Goal: Information Seeking & Learning: Learn about a topic

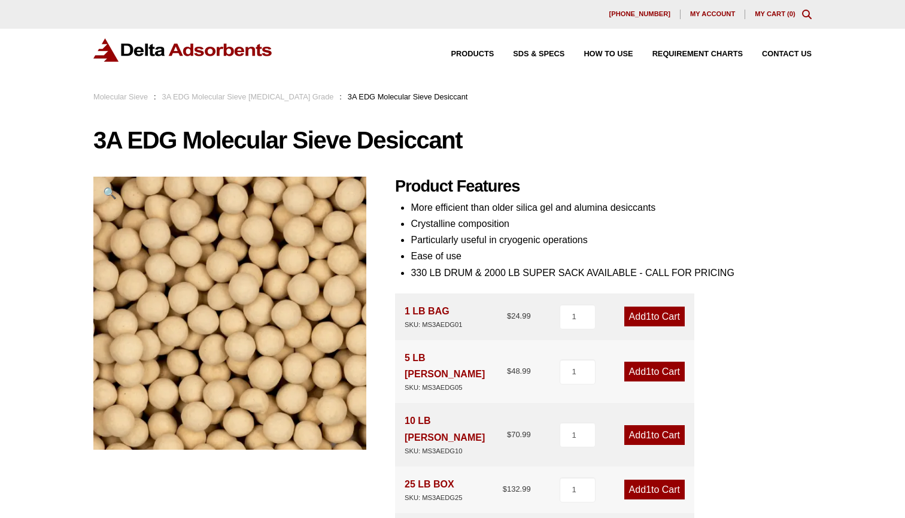
scroll to position [4, 0]
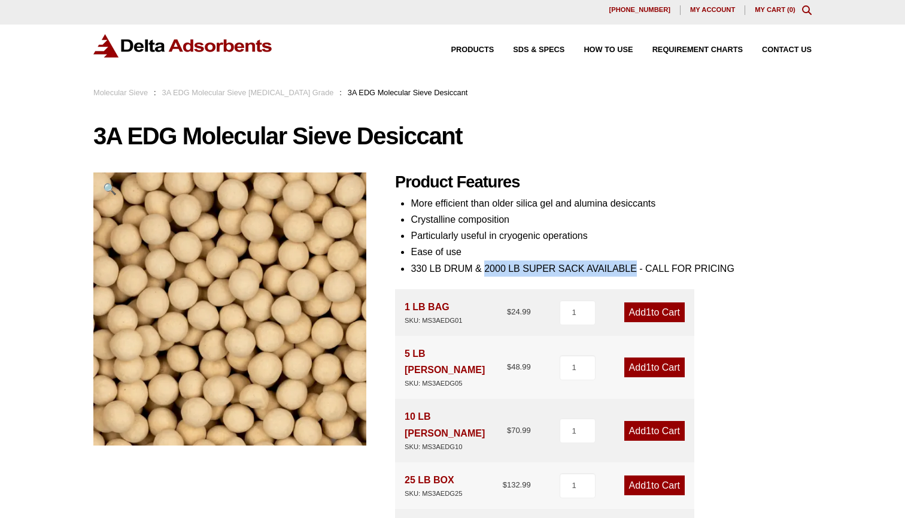
drag, startPoint x: 486, startPoint y: 265, endPoint x: 636, endPoint y: 269, distance: 150.3
click at [636, 269] on li "330 LB DRUM & 2000 LB SUPER SACK AVAILABLE - CALL FOR PRICING" at bounding box center [611, 268] width 401 height 16
click at [793, 141] on h1 "3A EDG Molecular Sieve Desiccant" at bounding box center [452, 135] width 718 height 25
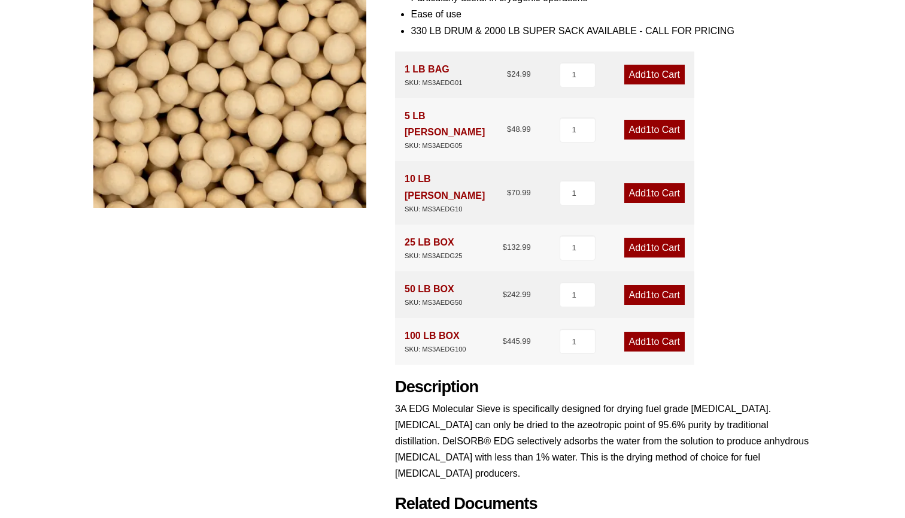
scroll to position [253, 0]
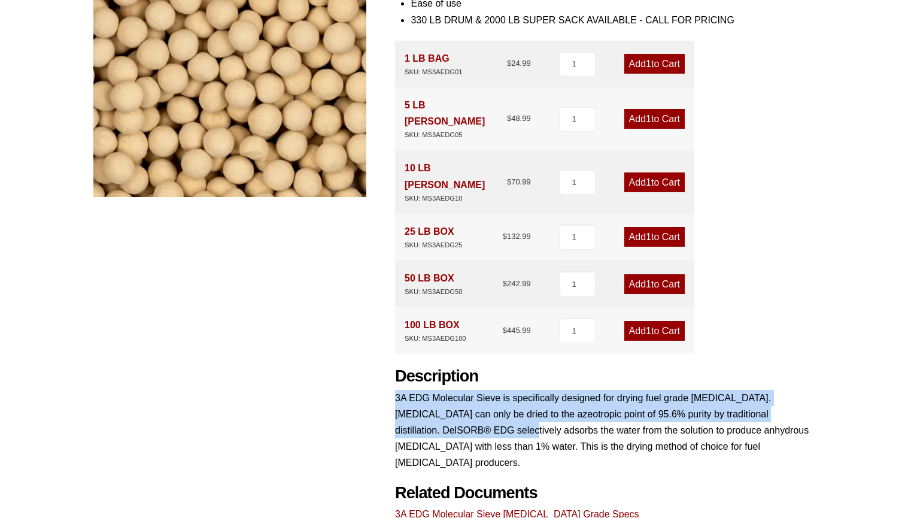
drag, startPoint x: 396, startPoint y: 360, endPoint x: 470, endPoint y: 394, distance: 81.7
click at [470, 394] on p "3A EDG Molecular Sieve is specifically designed for drying fuel grade ethanol. …" at bounding box center [603, 430] width 417 height 81
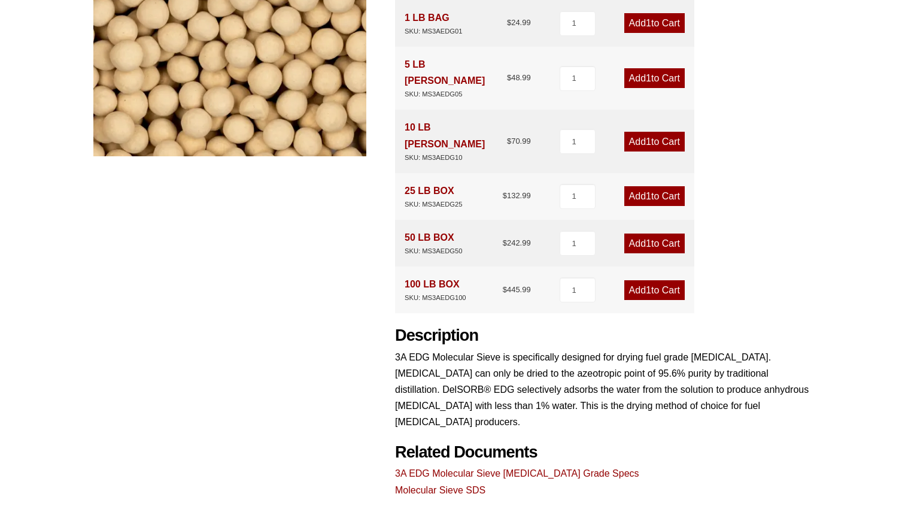
scroll to position [293, 0]
click at [500, 468] on link "3A EDG Molecular Sieve Ethanol Grade Specs" at bounding box center [517, 473] width 244 height 10
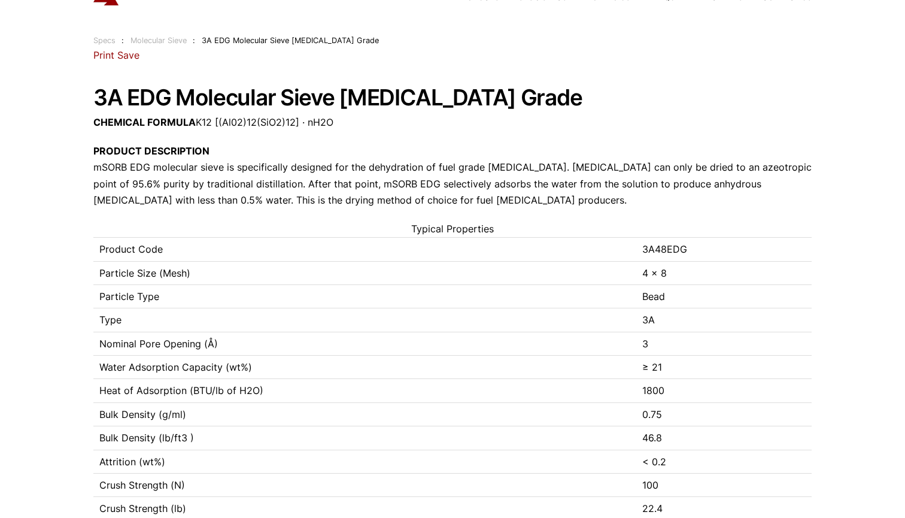
scroll to position [57, 0]
drag, startPoint x: 640, startPoint y: 270, endPoint x: 673, endPoint y: 270, distance: 32.9
click at [673, 270] on td "4 x 8" at bounding box center [723, 271] width 175 height 23
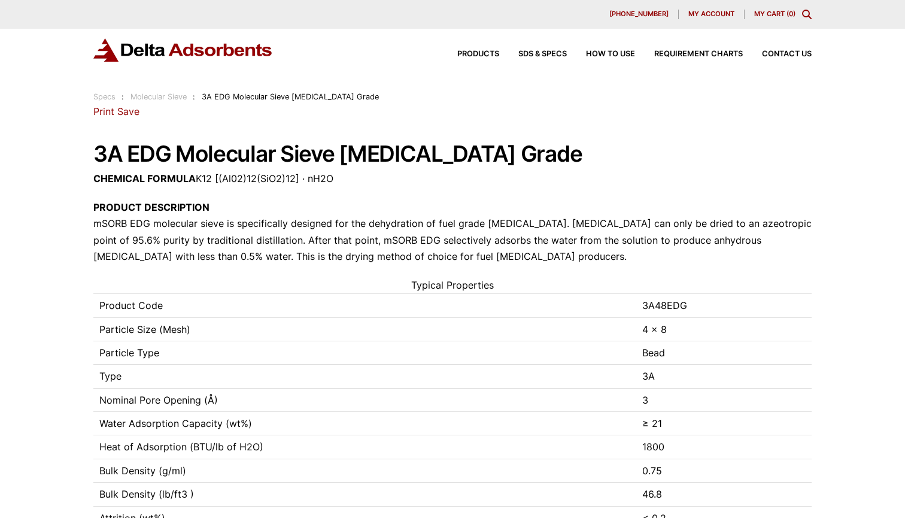
scroll to position [0, 0]
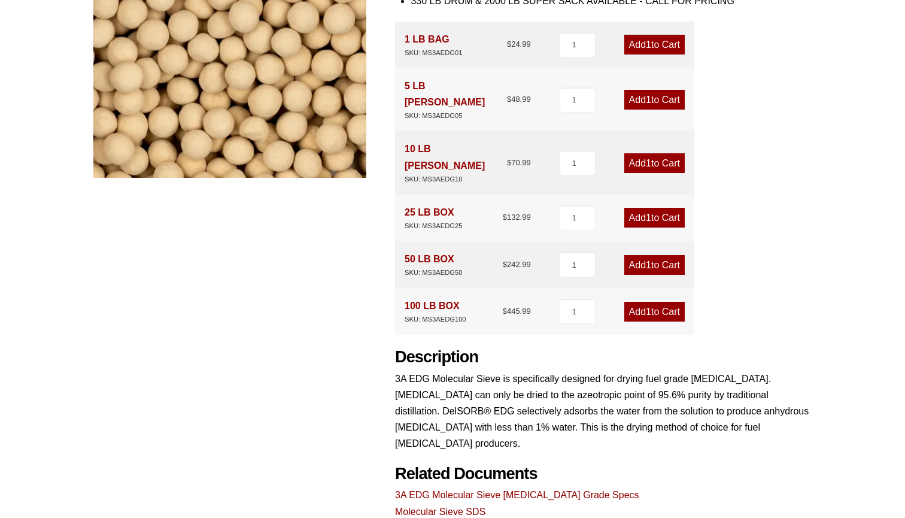
scroll to position [269, 0]
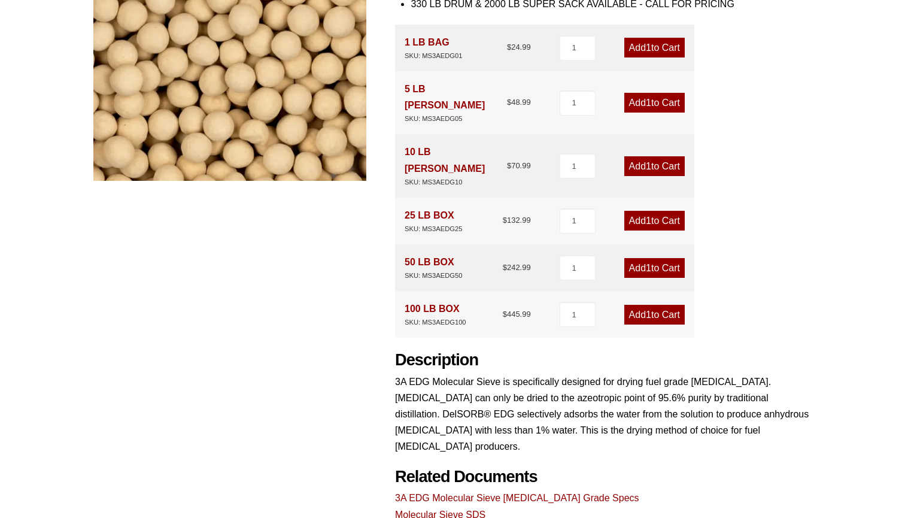
drag, startPoint x: 460, startPoint y: 272, endPoint x: 397, endPoint y: 269, distance: 62.9
click at [397, 291] on div "100 LB BOX SKU: MS3AEDG100 $ 445.99 1 Add 1 to Cart" at bounding box center [544, 314] width 299 height 47
click at [596, 379] on p "3A EDG Molecular Sieve is specifically designed for drying fuel grade ethanol. …" at bounding box center [603, 413] width 417 height 81
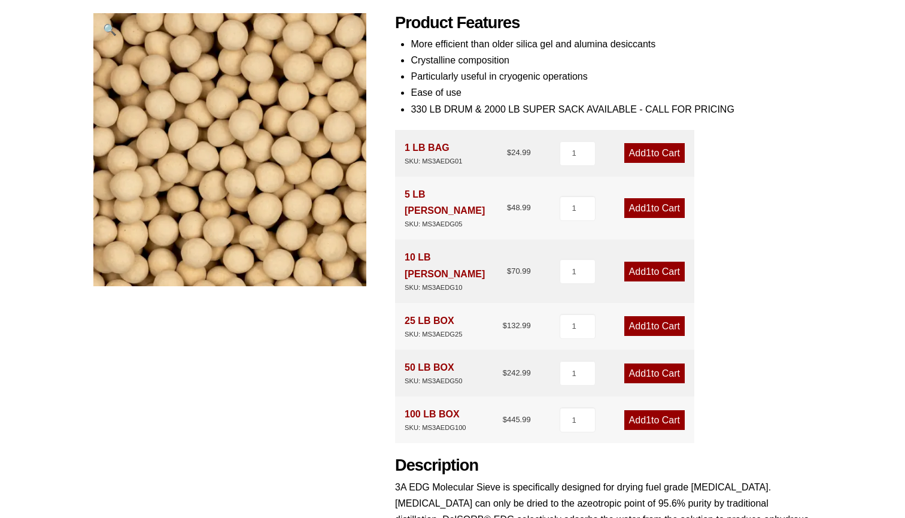
scroll to position [160, 0]
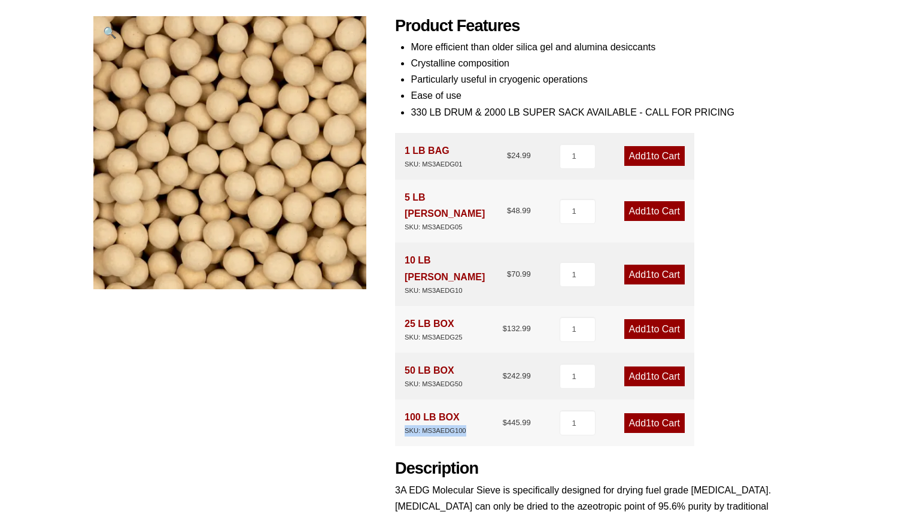
drag, startPoint x: 405, startPoint y: 396, endPoint x: 466, endPoint y: 396, distance: 60.4
click at [466, 425] on div "SKU: MS3AEDG100" at bounding box center [436, 430] width 62 height 11
click at [476, 409] on div "100 LB BOX SKU: MS3AEDG100 $ 445.99" at bounding box center [468, 423] width 126 height 28
drag, startPoint x: 467, startPoint y: 396, endPoint x: 423, endPoint y: 397, distance: 43.7
click at [423, 409] on div "100 LB BOX SKU: MS3AEDG100 $ 445.99" at bounding box center [468, 423] width 126 height 28
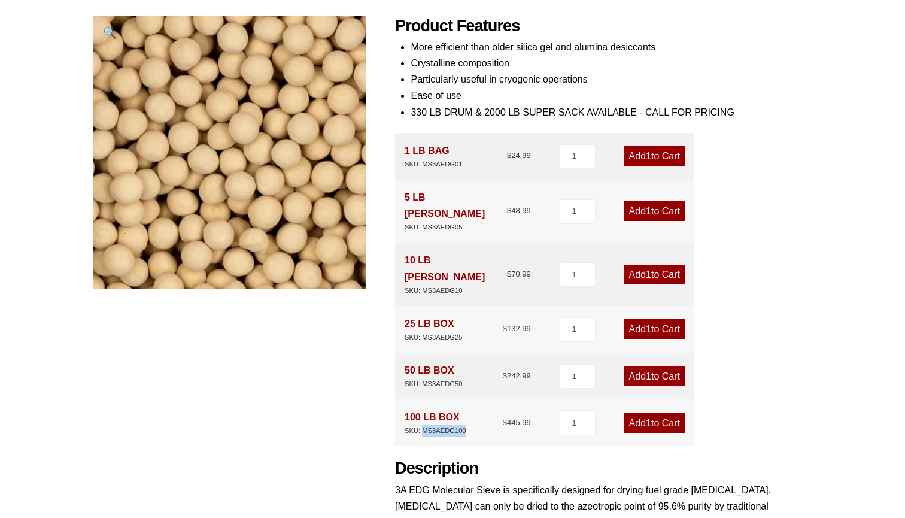
copy div "MS3AEDG100"
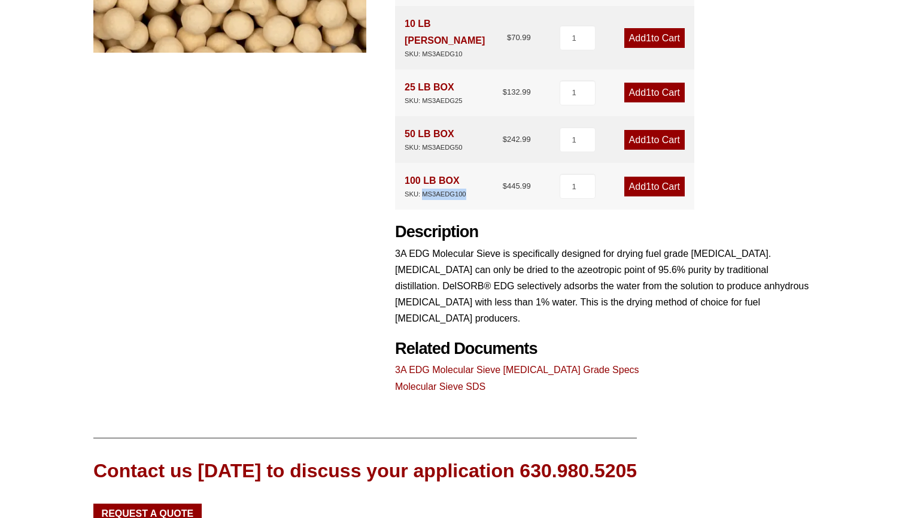
scroll to position [400, 0]
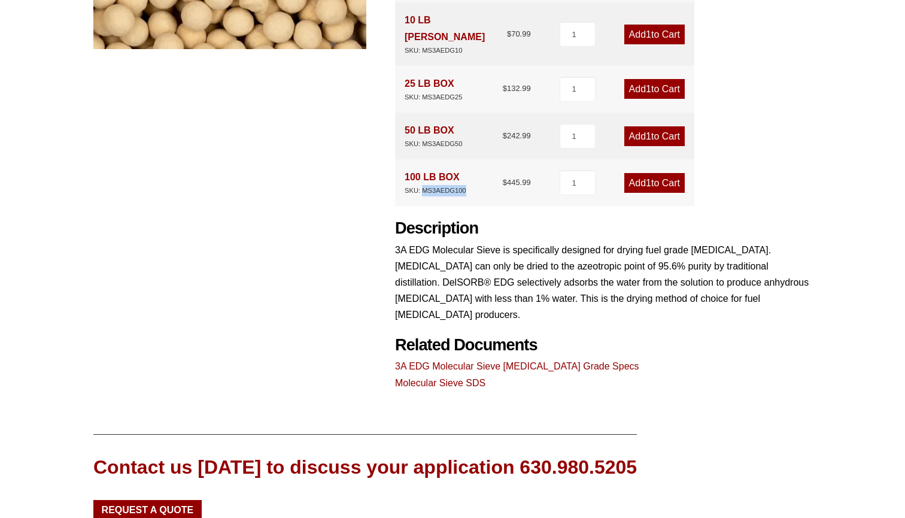
click at [540, 361] on link "3A EDG Molecular Sieve Ethanol Grade Specs" at bounding box center [517, 366] width 244 height 10
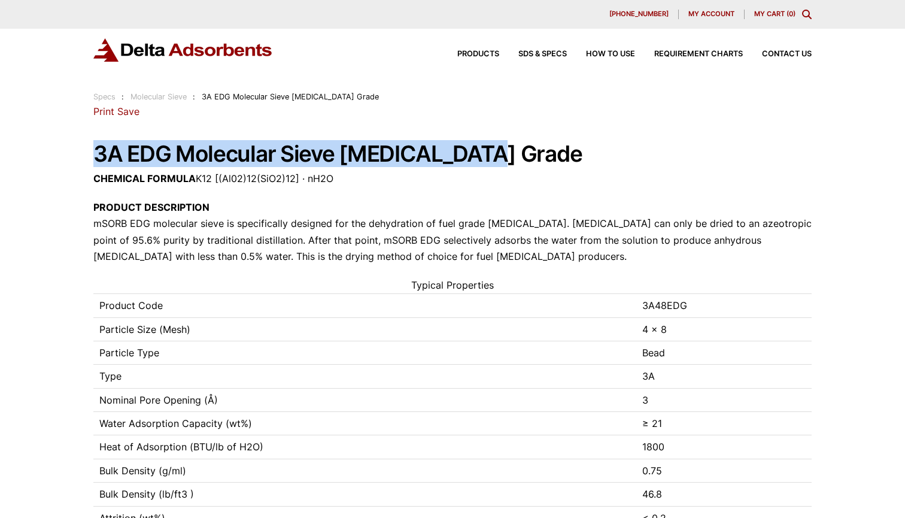
drag, startPoint x: 96, startPoint y: 150, endPoint x: 476, endPoint y: 158, distance: 380.1
click at [476, 158] on h1 "3A EDG Molecular Sieve [MEDICAL_DATA] Grade" at bounding box center [452, 154] width 718 height 25
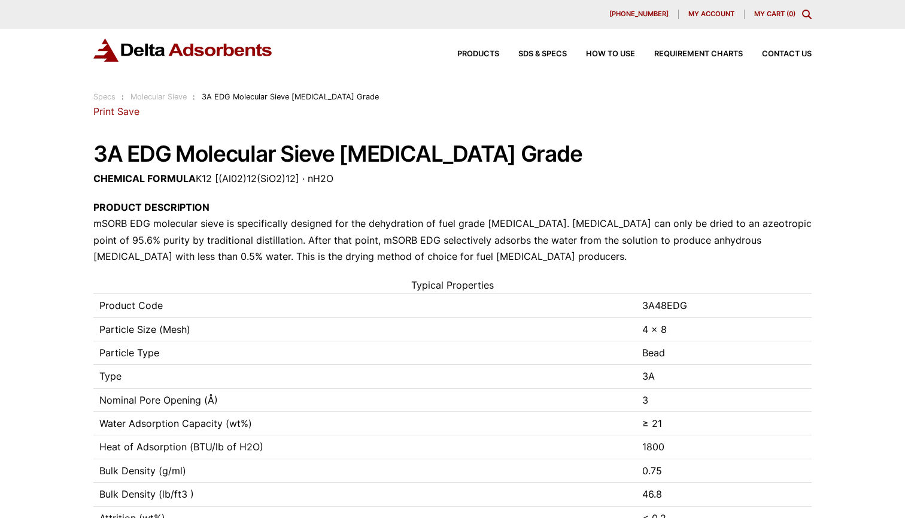
click at [789, 86] on div "Products SDS & SPECS How to Use Requirement Charts Contact Us" at bounding box center [452, 60] width 905 height 62
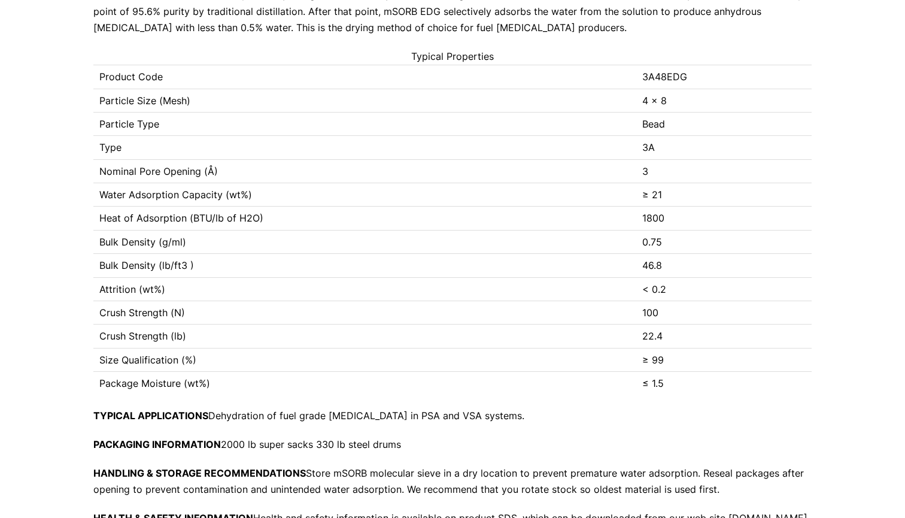
scroll to position [240, 0]
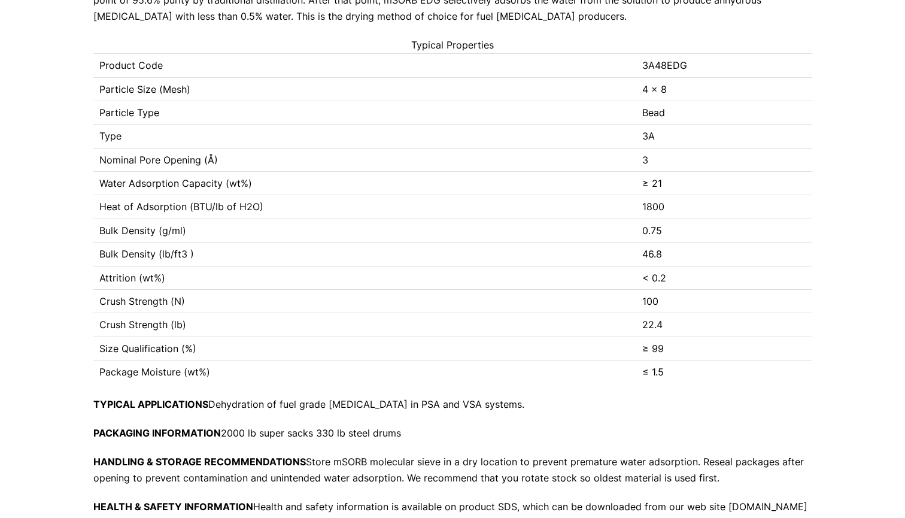
scroll to position [240, 0]
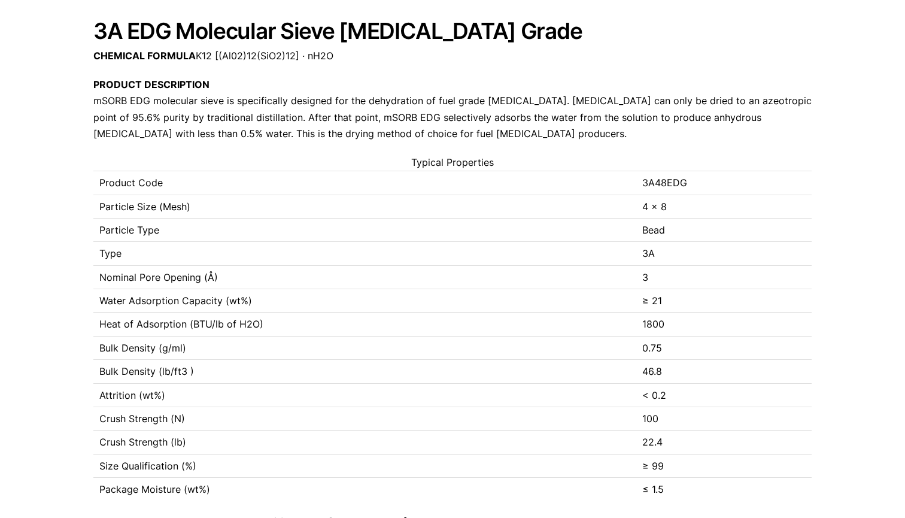
scroll to position [53, 0]
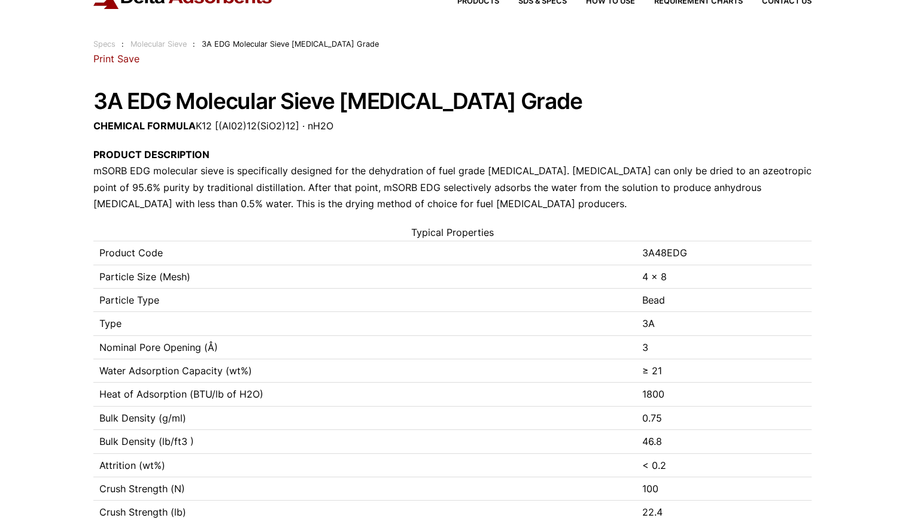
scroll to position [53, 0]
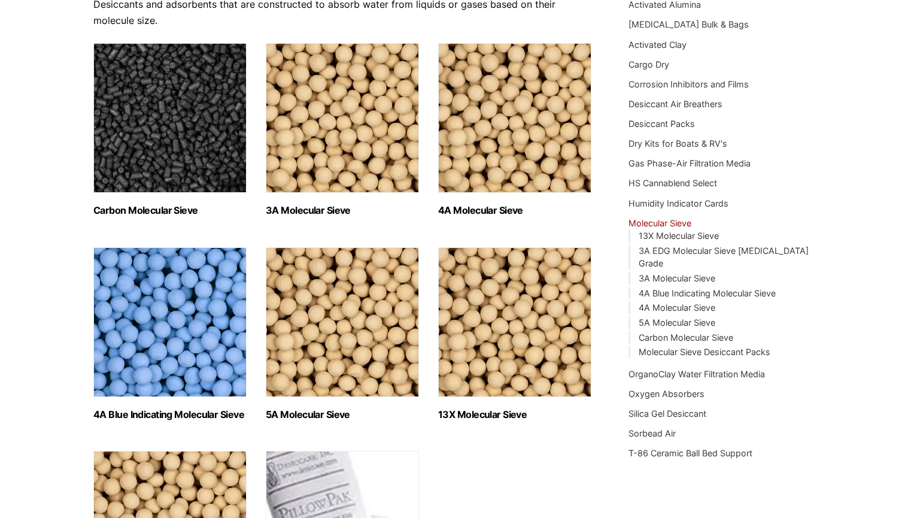
scroll to position [157, 0]
click at [220, 312] on img "Visit product category 4A Blue Indicating Molecular Sieve" at bounding box center [169, 322] width 153 height 150
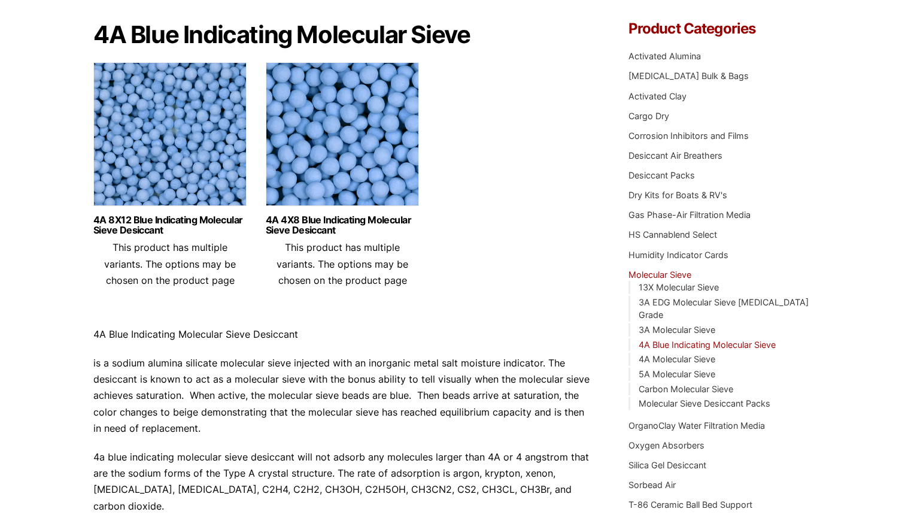
scroll to position [113, 0]
